Goal: Task Accomplishment & Management: Complete application form

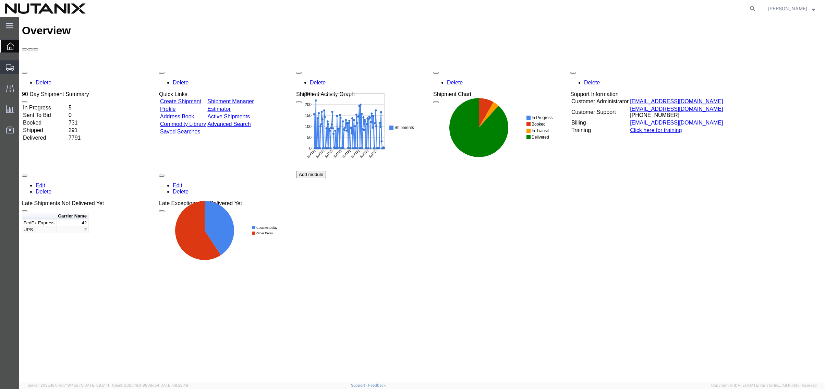
click at [0, 0] on span "Create Shipment" at bounding box center [0, 0] width 0 height 0
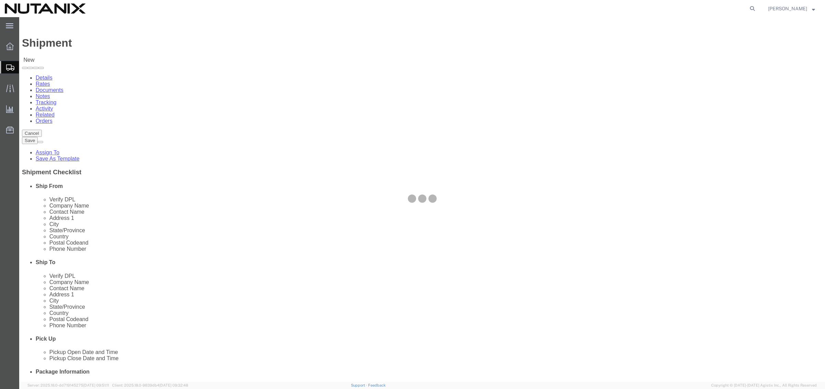
select select
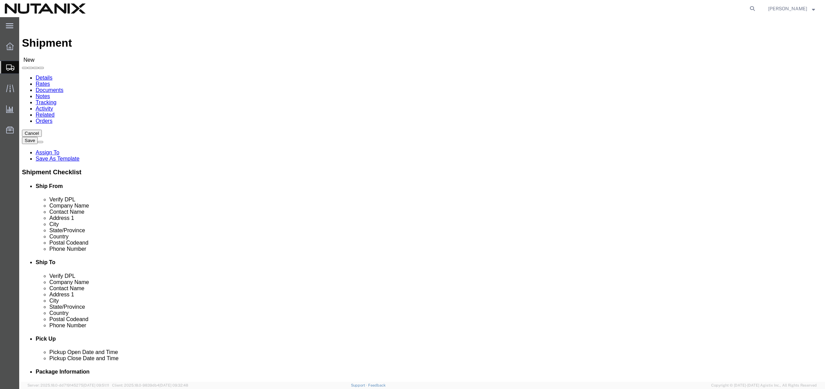
click input "text"
type input "stephanie"
click p "- Nutanix HQ - (Stephanie Guadron) 1740 Technology Dr, San Jose, CA, 95110, US"
select select "CA"
drag, startPoint x: 182, startPoint y: 139, endPoint x: 57, endPoint y: 152, distance: 126.5
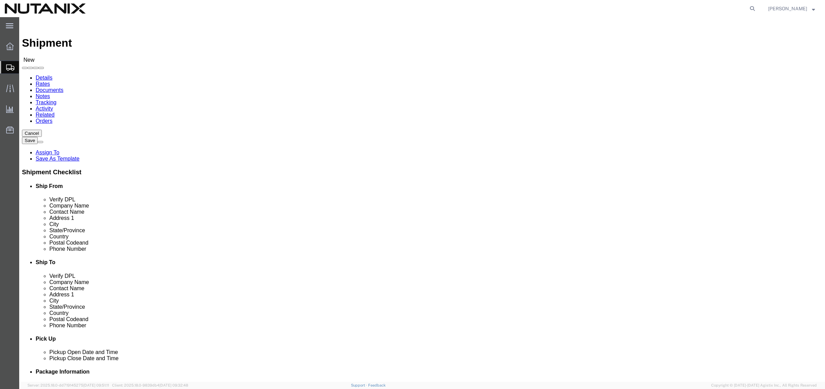
click div "Location My Profile Location AE - Dubai City AU - Australia DE - Munchen DE - O…"
paste input "Chandrika Yagnik"
type input "Chandrika Yagnik"
drag, startPoint x: 225, startPoint y: 247, endPoint x: 75, endPoint y: 245, distance: 150.5
click div "Email"
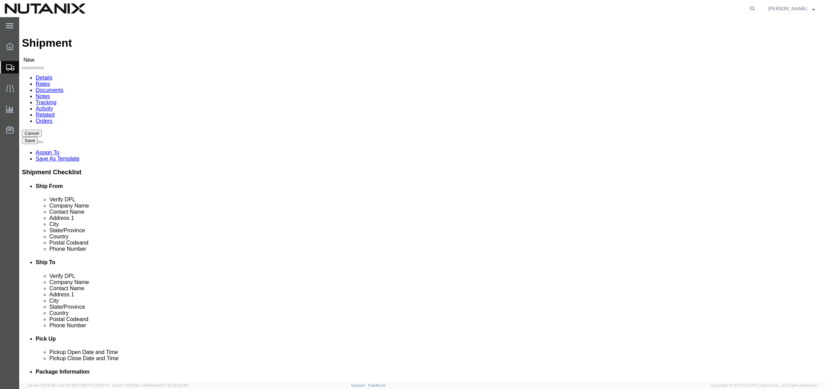
paste input "chandri.yagnik"
type input "chandri.yagnik@nutanix.com"
drag, startPoint x: 303, startPoint y: 230, endPoint x: 224, endPoint y: 237, distance: 79.5
click div "Phone Number"
type input "3025"
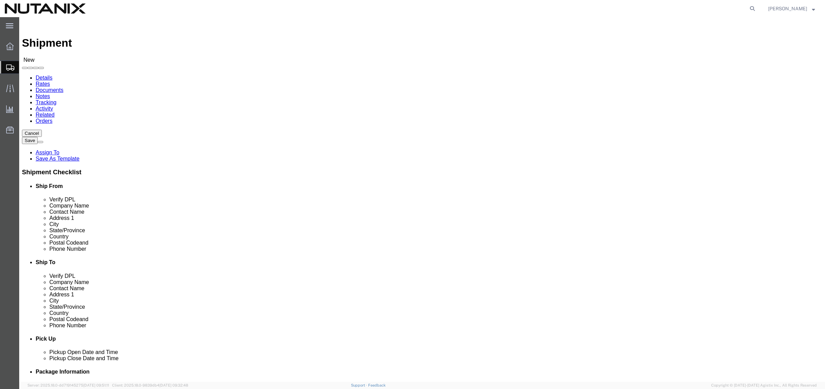
click input "text"
drag, startPoint x: 190, startPoint y: 231, endPoint x: 15, endPoint y: 229, distance: 175.6
click div "Phone Number 707-686-9785 6"
paste input "(408) 9048314"
click input "(408) 9048314"
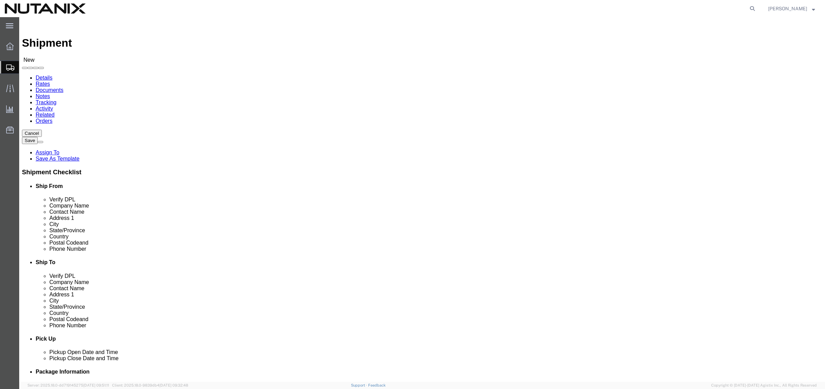
type input "(408)9048314"
click input "text"
paste input "Vinay Yagnik"
type input "Vinay Yagnik"
click input "text"
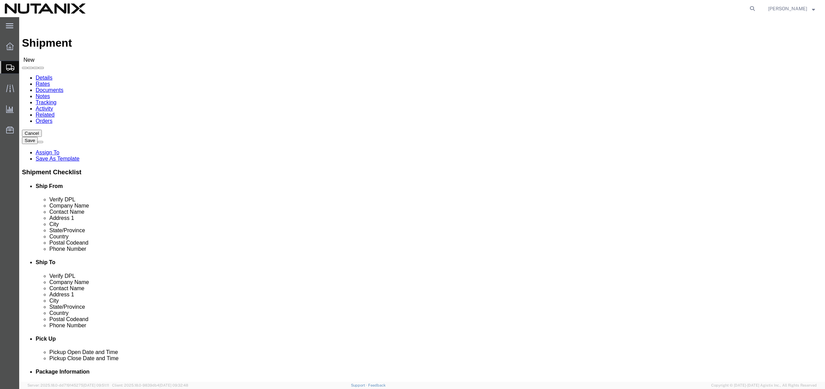
paste input "Vinay Yagnik"
type input "Vinay Yagnik"
click input "text"
paste input "8873 Windmill Place"
type input "8873 Windmill Place"
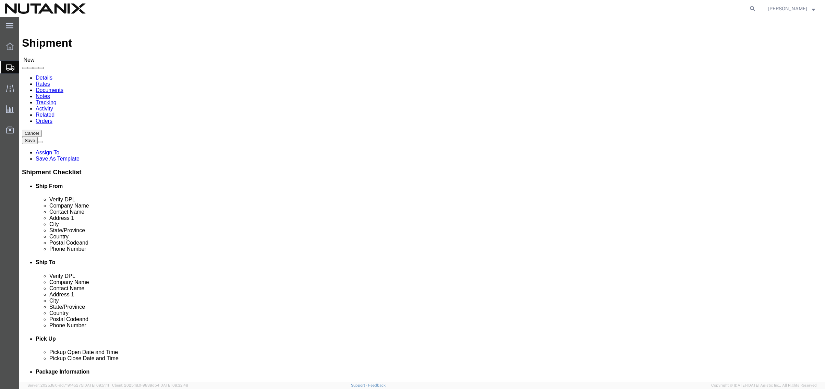
click input "text"
paste input "RIVERSIDE"
type input "RIVERSIDE"
type input "c"
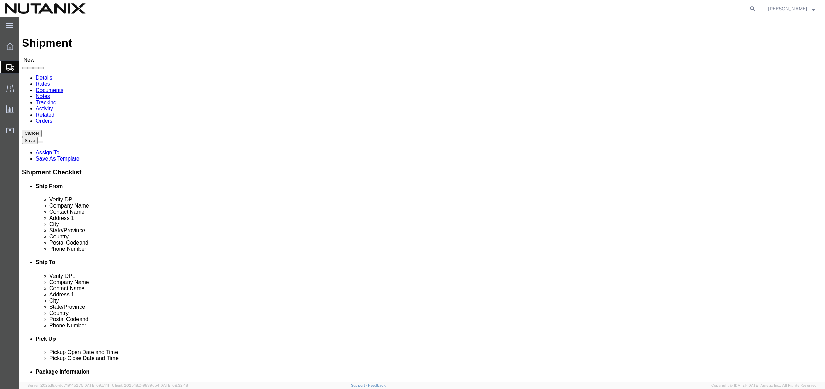
type input "cali"
click input "Postal Code"
paste input "92508"
type input "92508"
drag, startPoint x: 169, startPoint y: 234, endPoint x: 116, endPoint y: 231, distance: 53.6
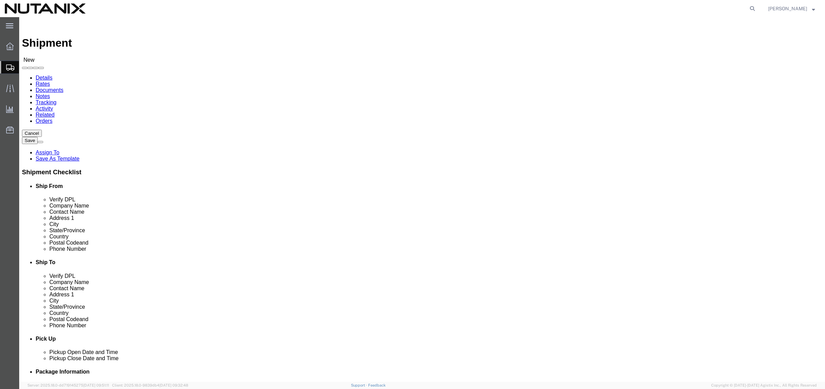
click div "(408)9048314"
click input "text"
paste input "(408)9048314"
type input "(408)9048314"
click div "Ship To Location Location My Profile Location AE - Dubai City AU - Australia DE…"
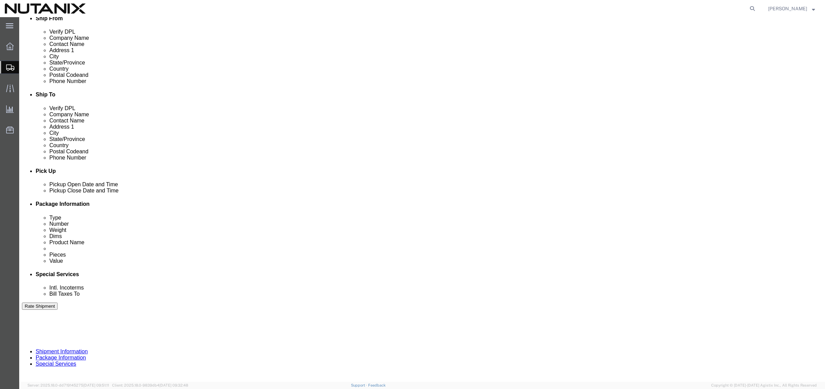
scroll to position [171, 0]
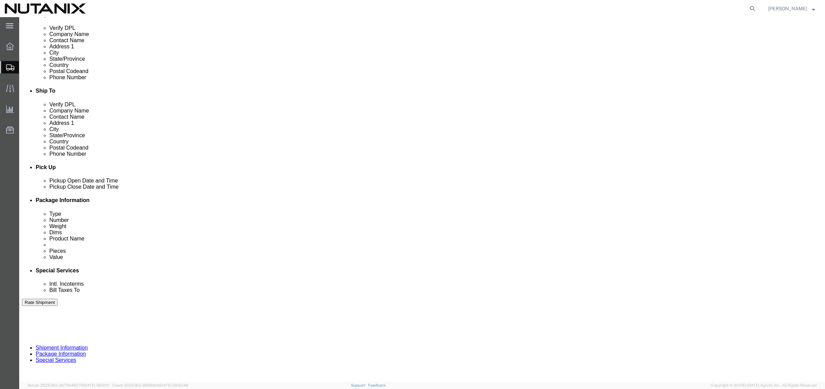
click div "Sep 11 2025 2:00 PM"
type input "4:00 PM"
click button "Apply"
click input "text"
type input "70002"
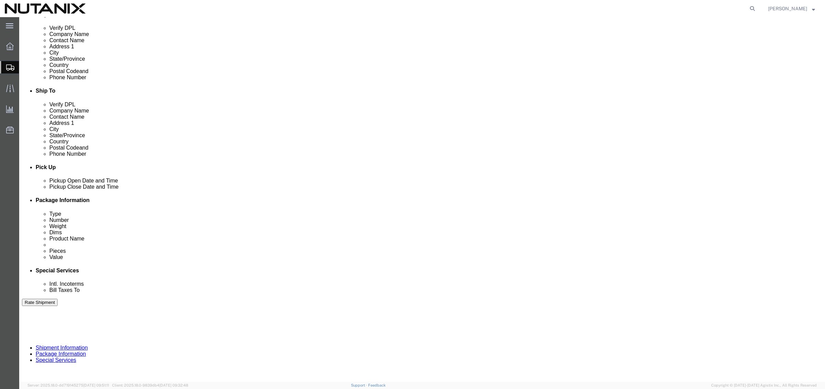
select select "PURCHORD"
type input "Documents"
click div "Ship From Location Location My Profile Location AE - Dubai City AU - Australia …"
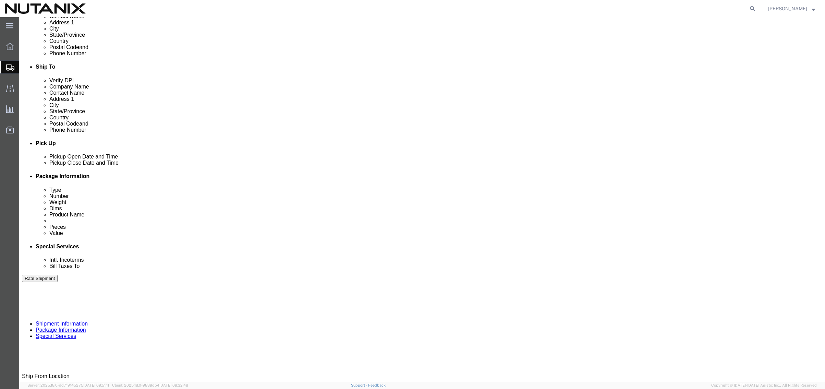
scroll to position [224, 0]
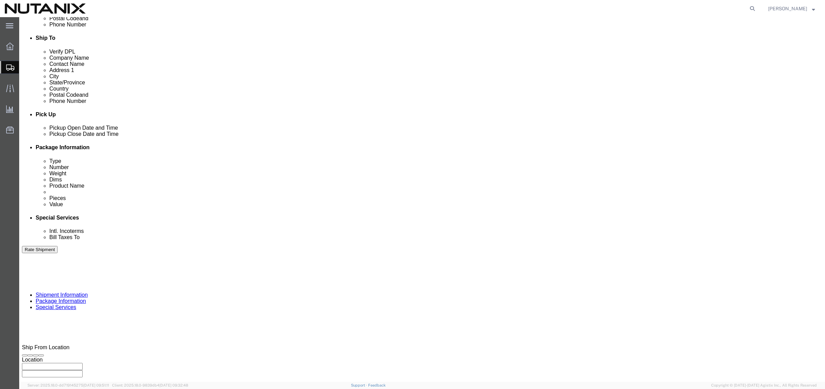
click div "Mode Select Air Less than Truckload Multi-Leg Ocean Freight Rail Small Parcel T…"
click select "Select Air Less than Truckload Multi-Leg Ocean Freight Rail Small Parcel Truckl…"
select select "SMAL"
click select "Select Air Less than Truckload Multi-Leg Ocean Freight Rail Small Parcel Truckl…"
click button "Continue"
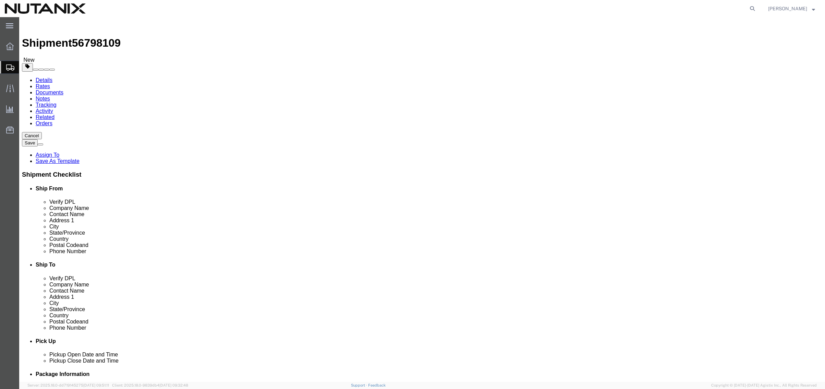
click select "Select Envelope Large Box Medium Box PAK Rack Small Box Tube Your Packaging"
select select "ENV"
click select "Select Envelope Large Box Medium Box PAK Rack Small Box Tube Your Packaging"
type input "9.50"
type input "12.50"
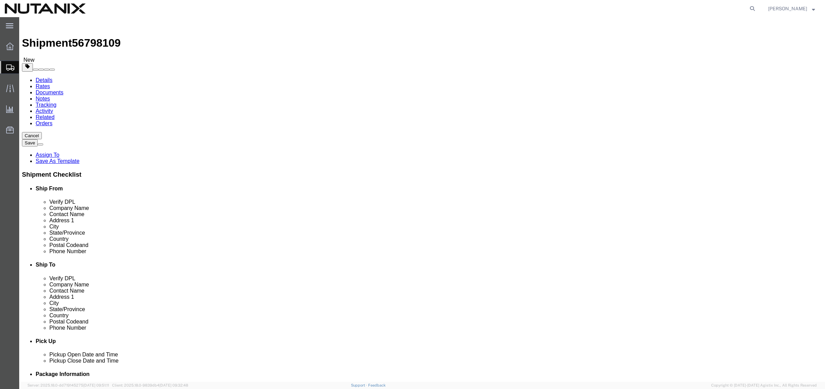
type input "0.25"
type input "1"
click span
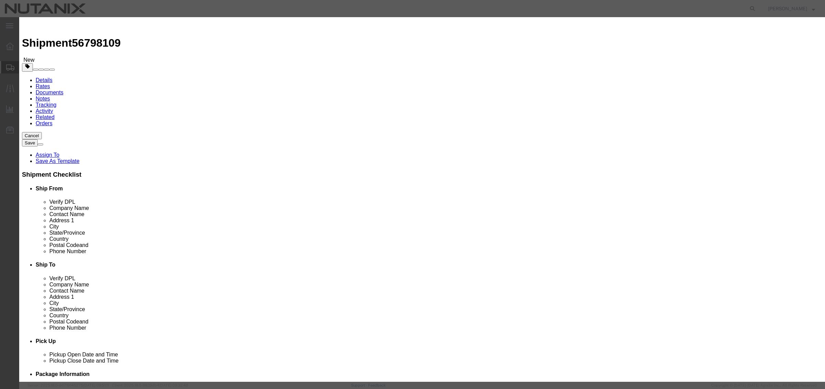
click input "text"
type input "Documents"
type input "1"
select select "USD"
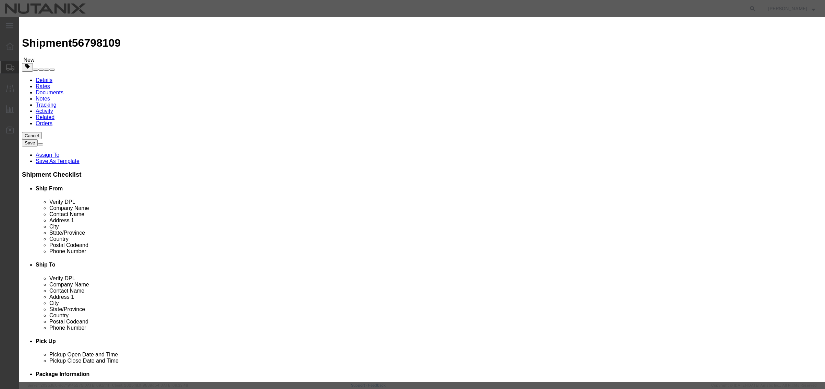
click button "Save & Close"
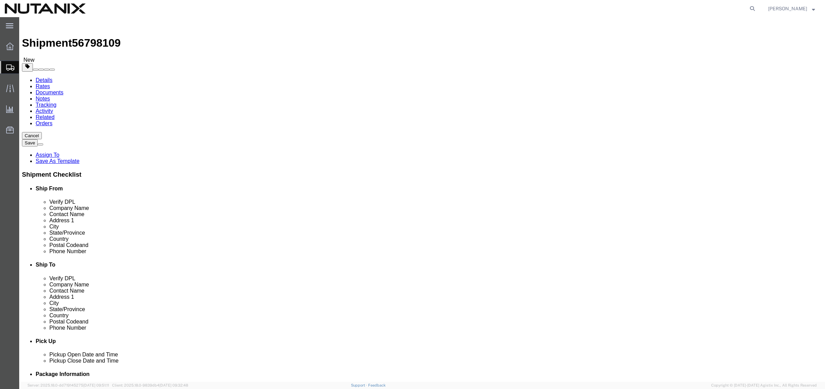
click button "Continue"
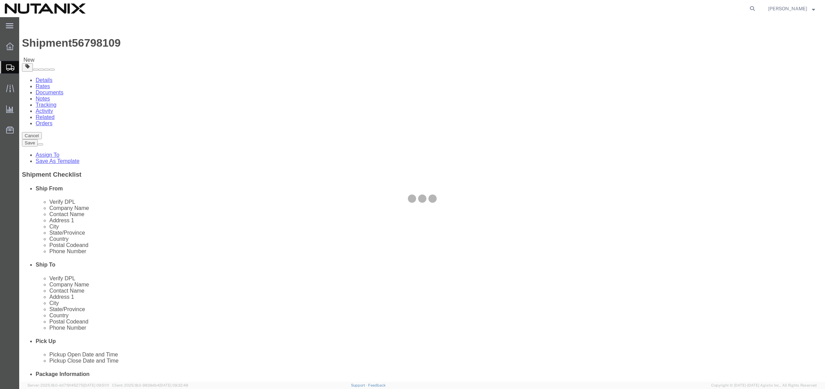
select select
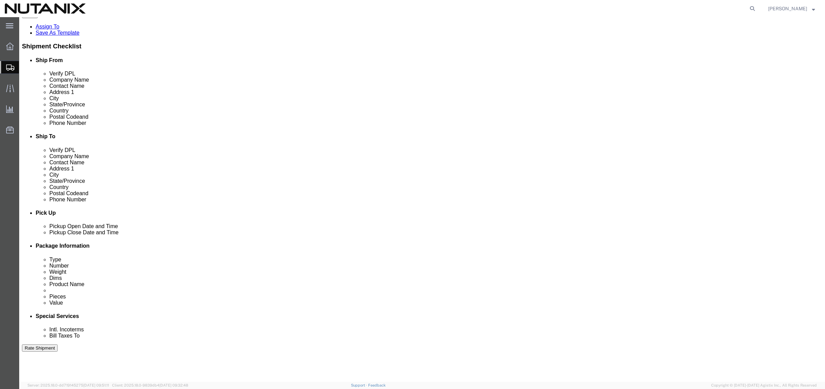
scroll to position [137, 0]
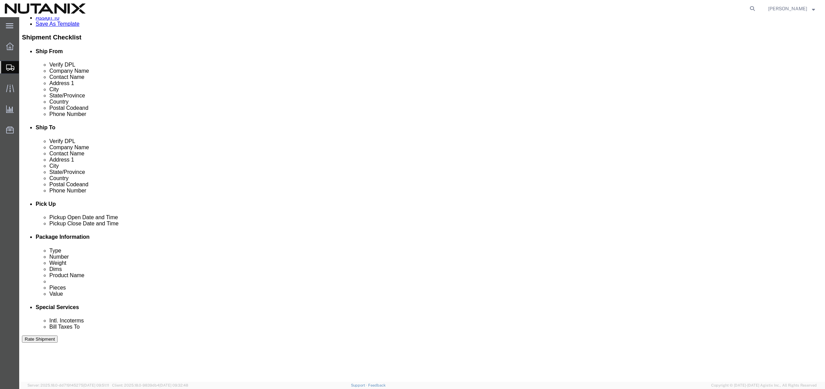
click button "Rate Shipment"
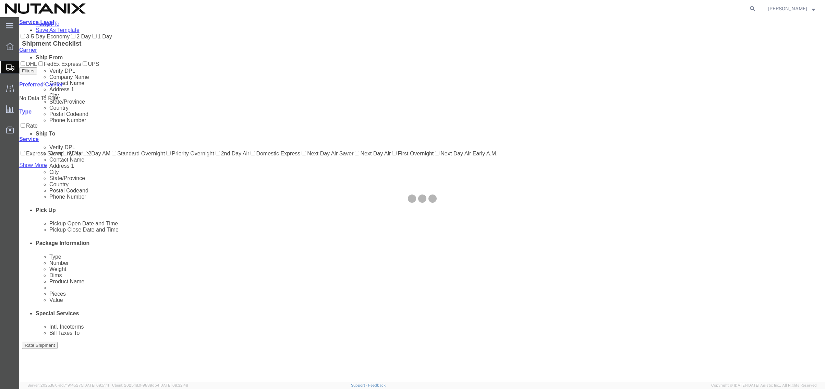
scroll to position [0, 0]
